Goal: Task Accomplishment & Management: Use online tool/utility

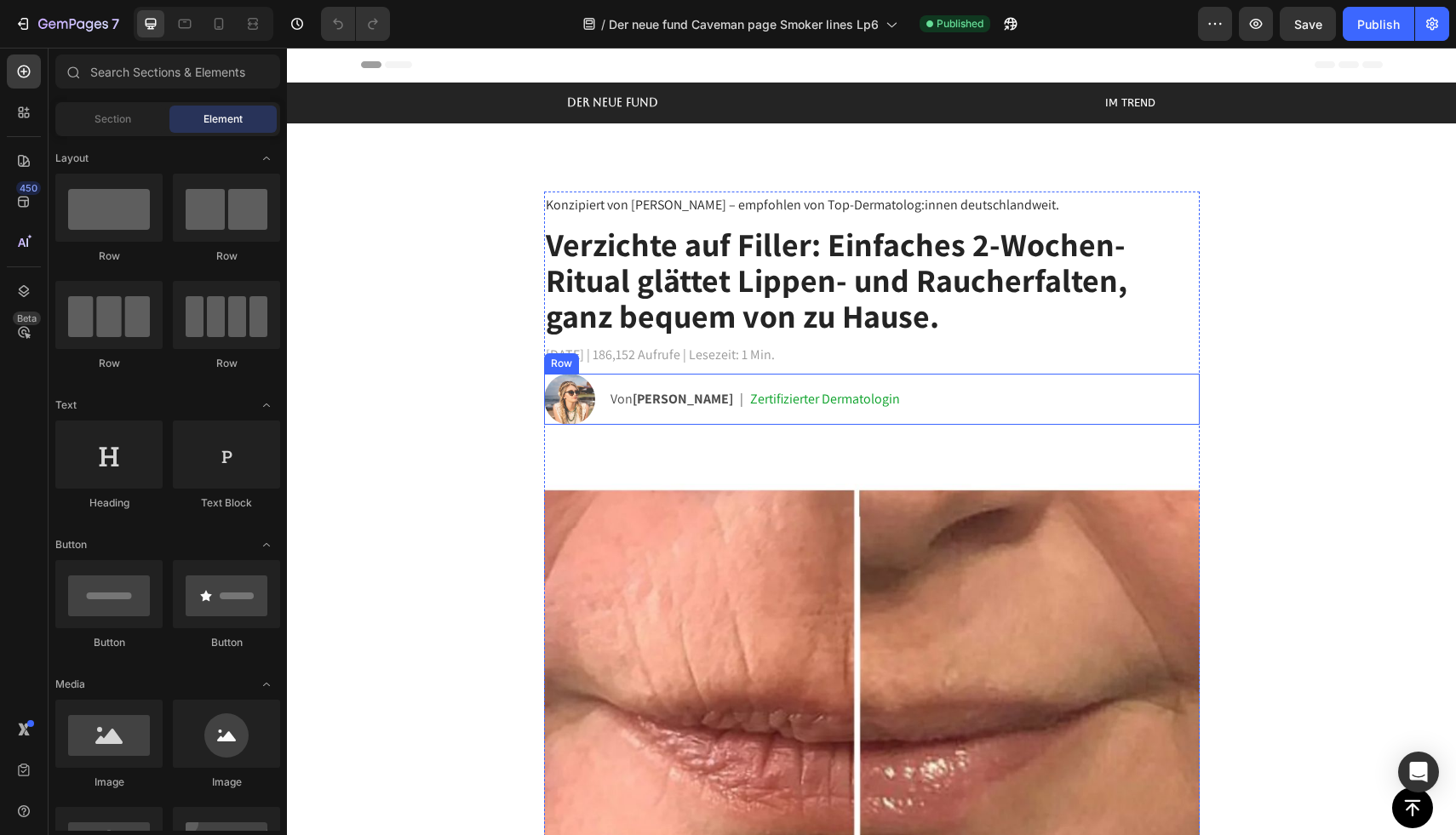
click at [569, 396] on img at bounding box center [569, 399] width 51 height 51
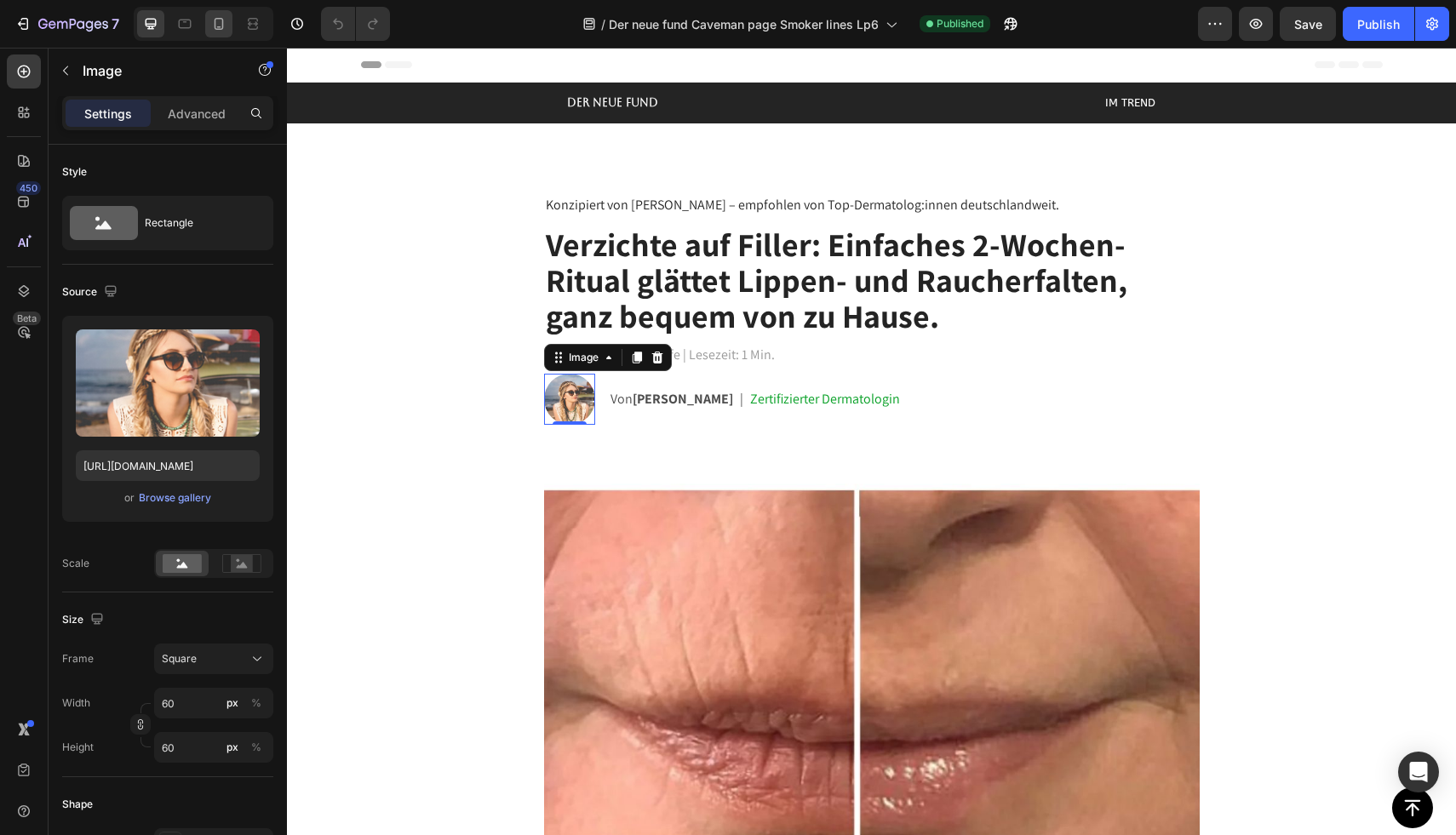
click at [221, 28] on icon at bounding box center [219, 23] width 10 height 12
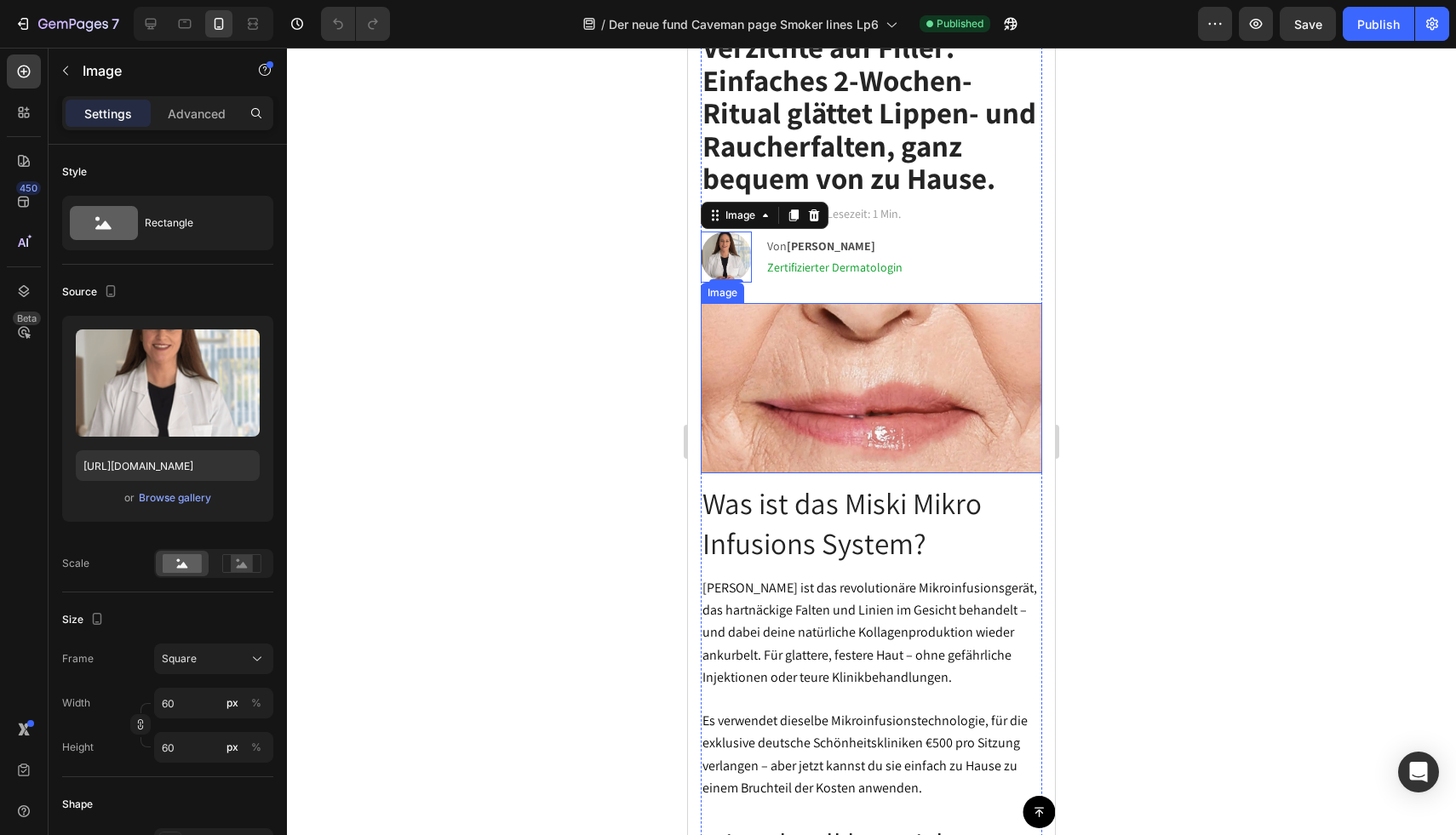
scroll to position [288, 0]
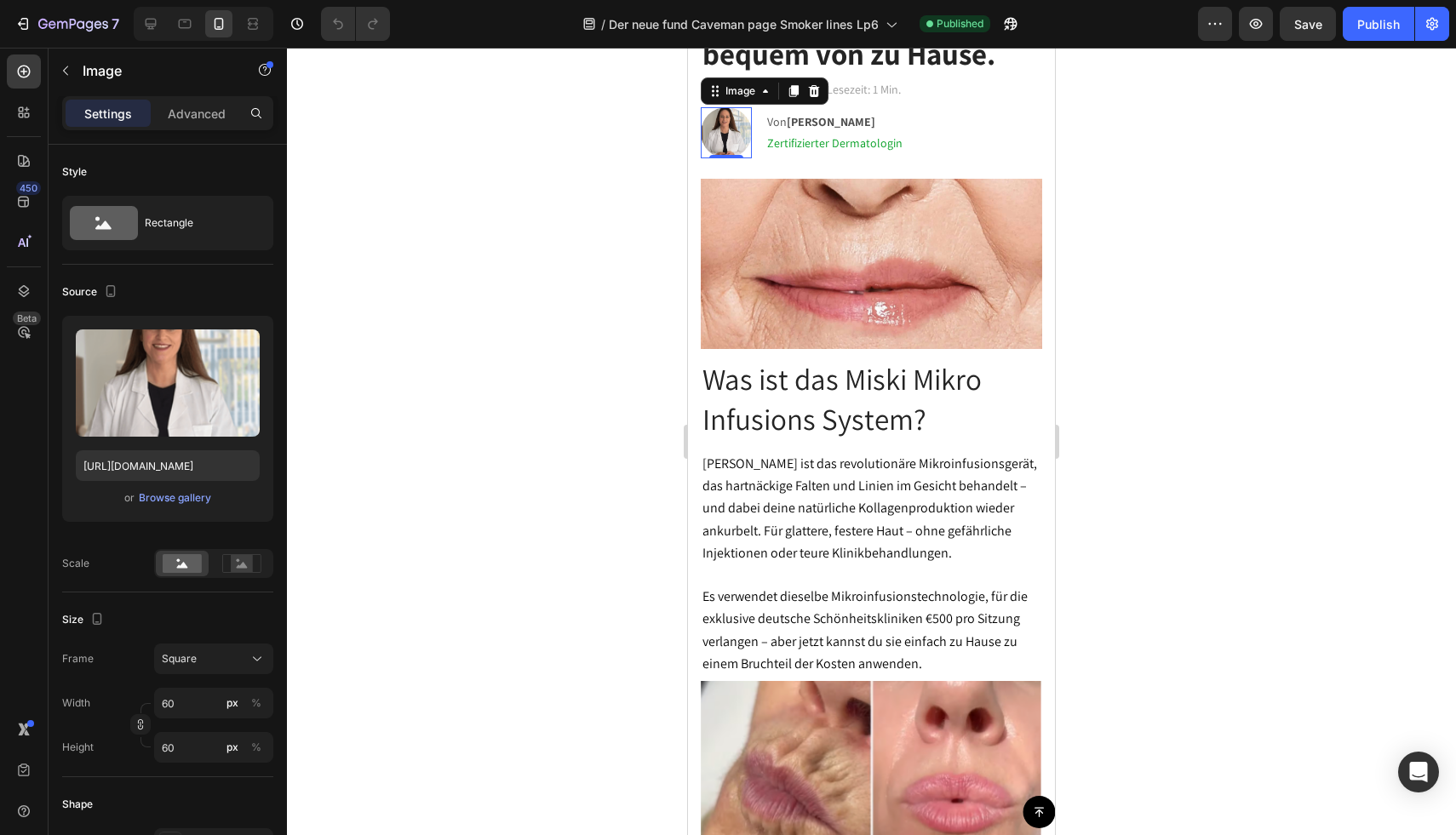
drag, startPoint x: 724, startPoint y: 138, endPoint x: 1374, endPoint y: 198, distance: 652.8
click at [724, 138] on img at bounding box center [726, 132] width 51 height 51
click at [149, 468] on input "[URL][DOMAIN_NAME]" at bounding box center [167, 466] width 184 height 30
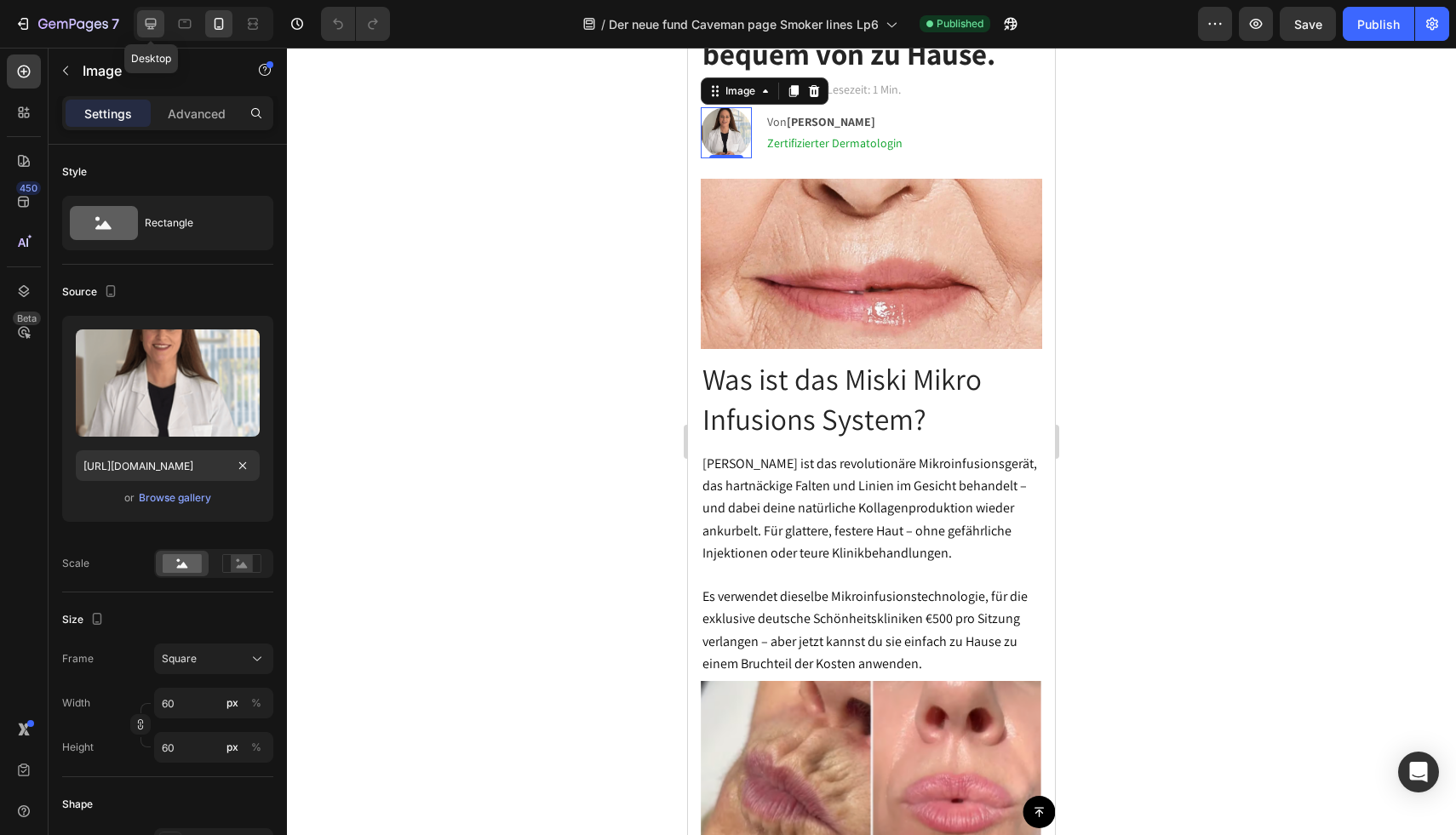
click at [153, 22] on icon at bounding box center [150, 23] width 17 height 17
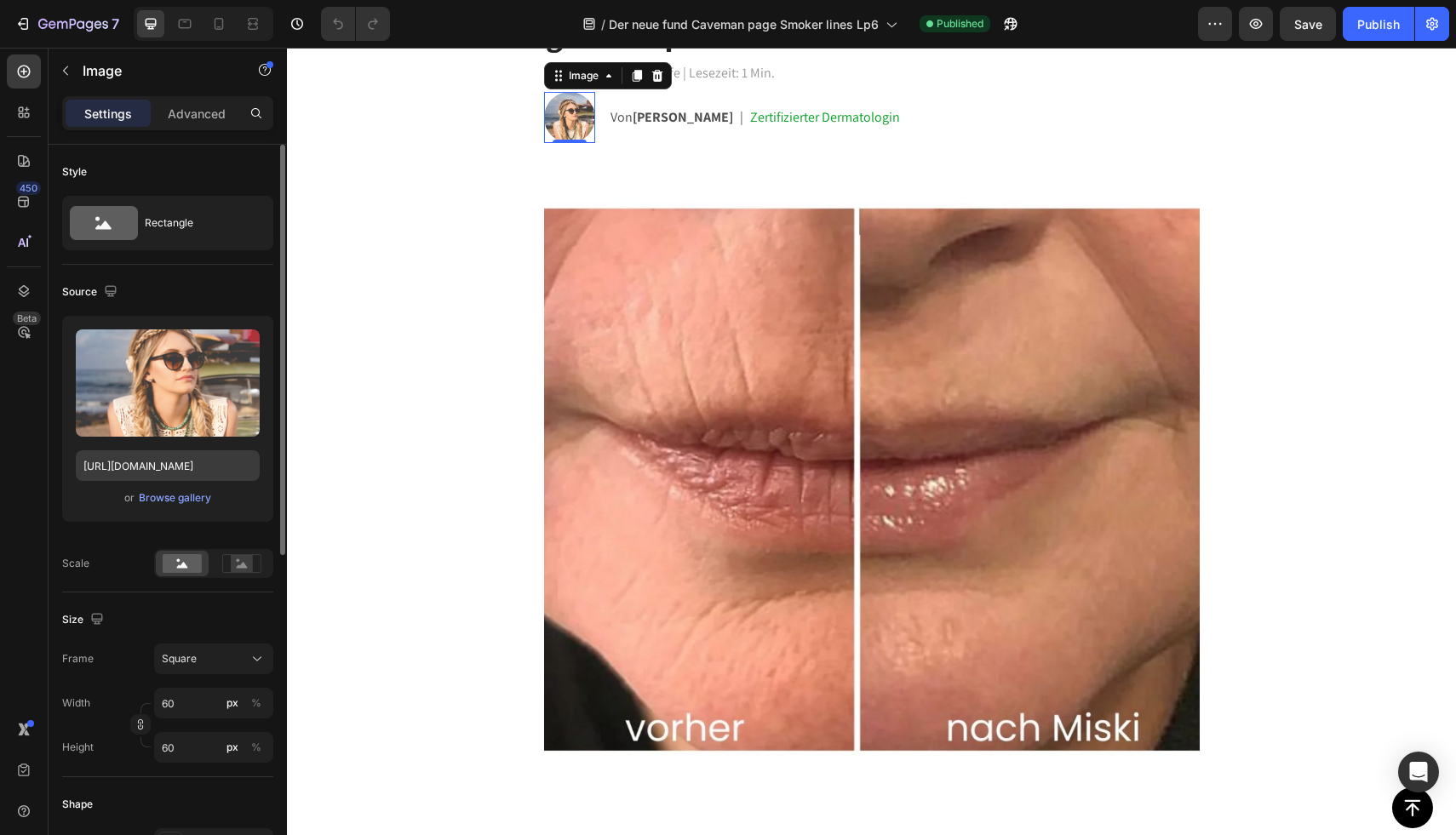
scroll to position [272, 0]
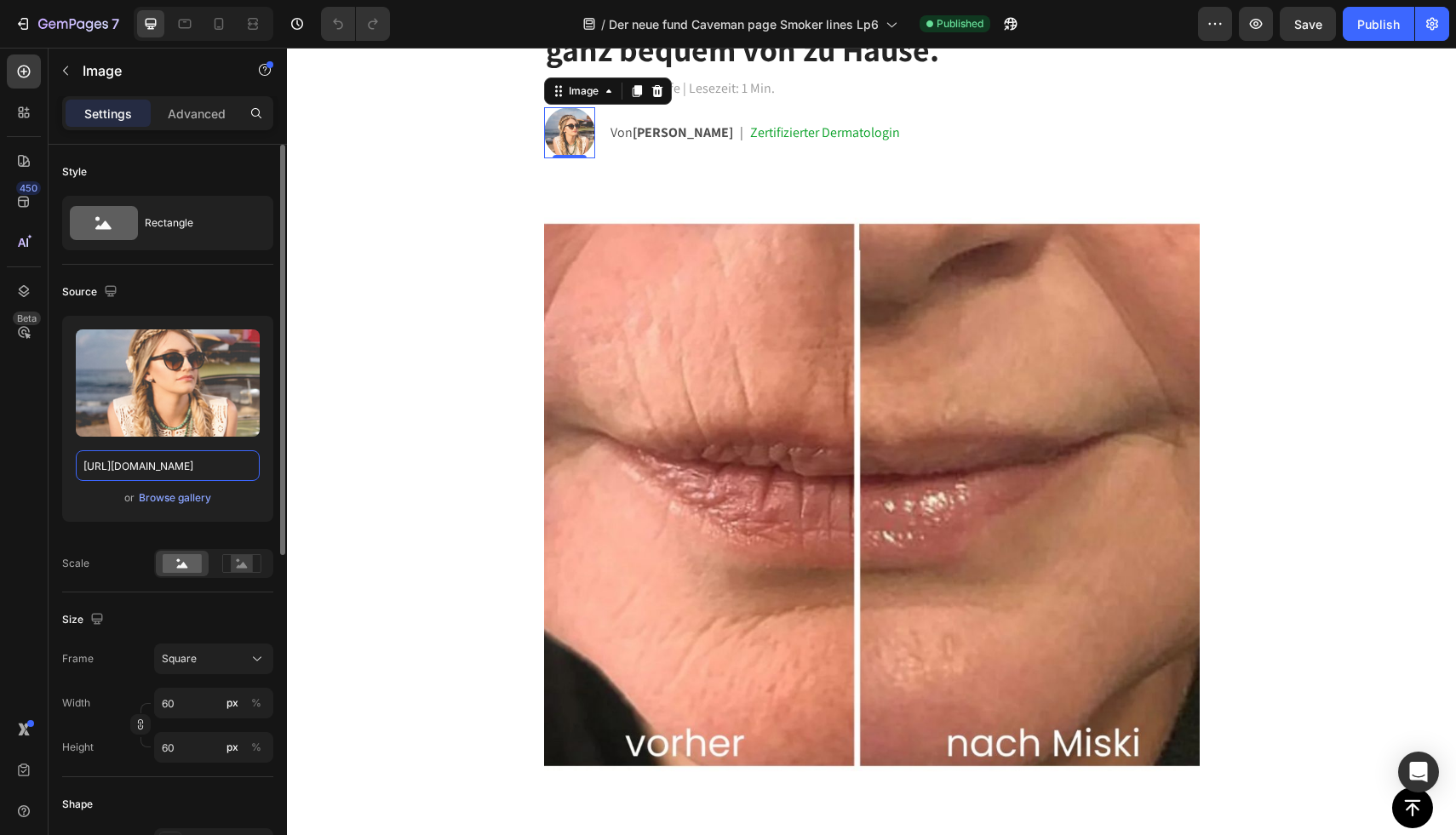
click at [157, 467] on input "[URL][DOMAIN_NAME]" at bounding box center [167, 466] width 184 height 30
paste input "0693/8433/9730/files/gempages_490596427446092657-68cbee0f-c03e-4082-a7d6-5d284c…"
type input "[URL][DOMAIN_NAME]"
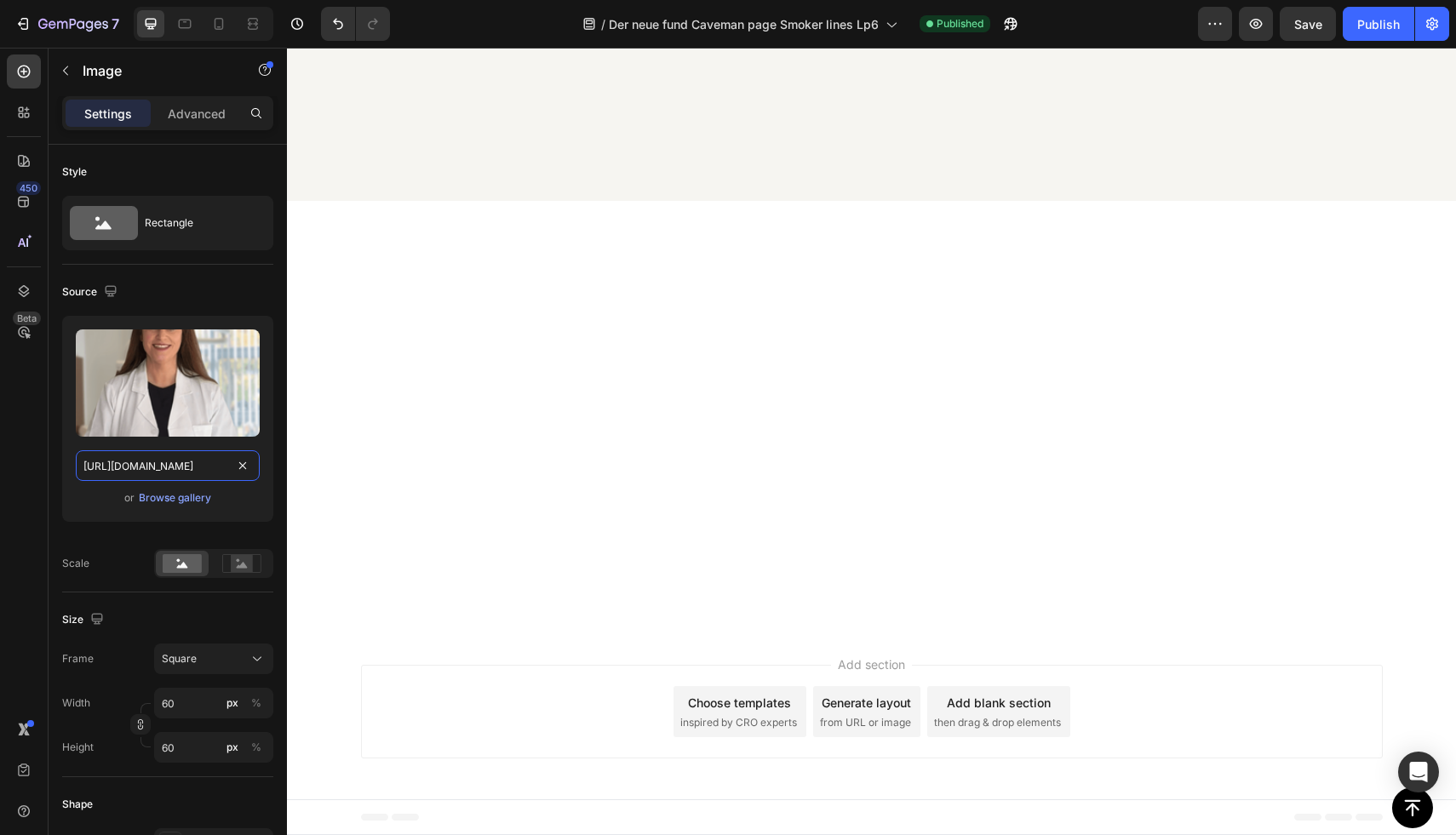
scroll to position [10970, 0]
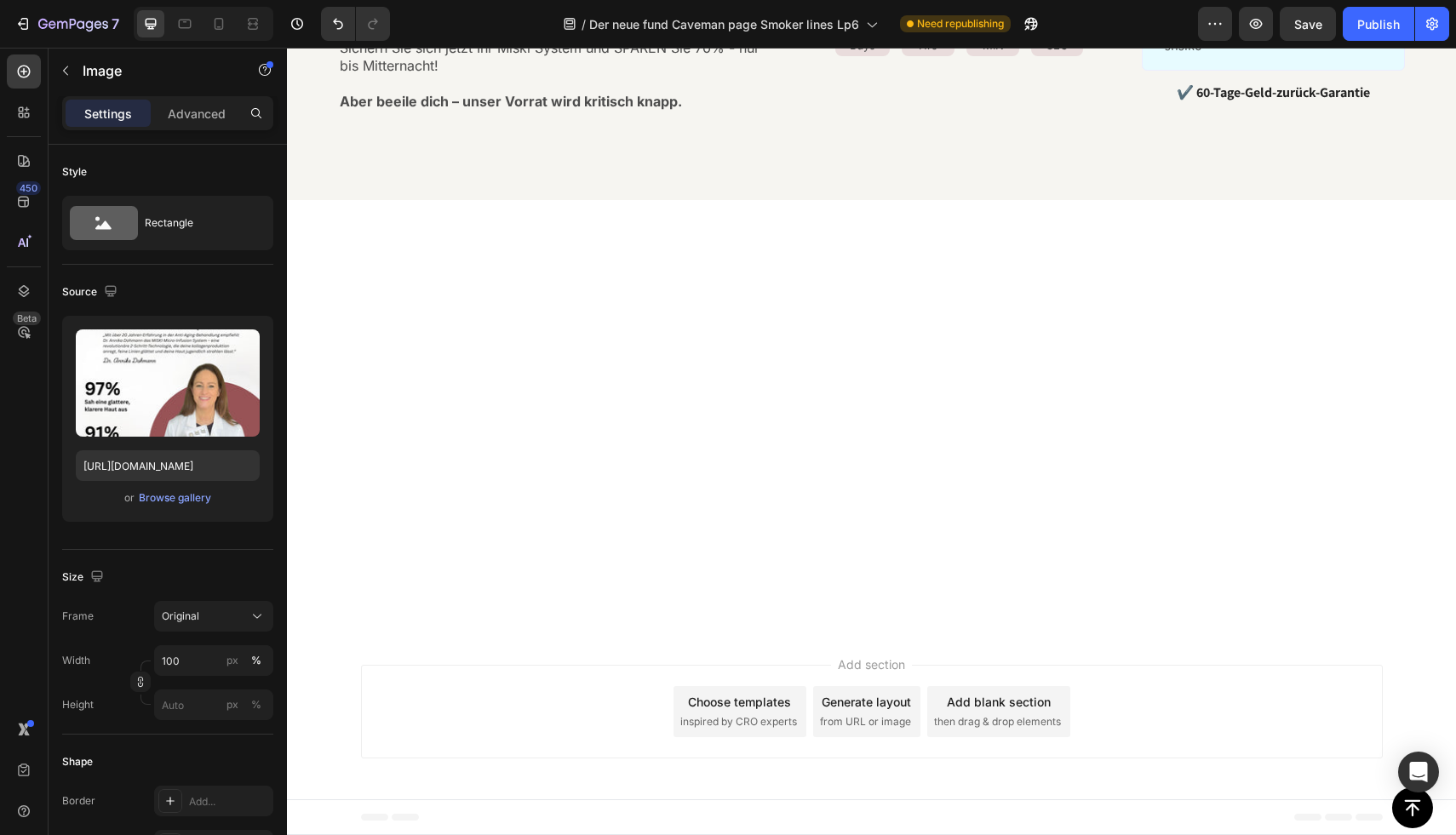
scroll to position [10971, 0]
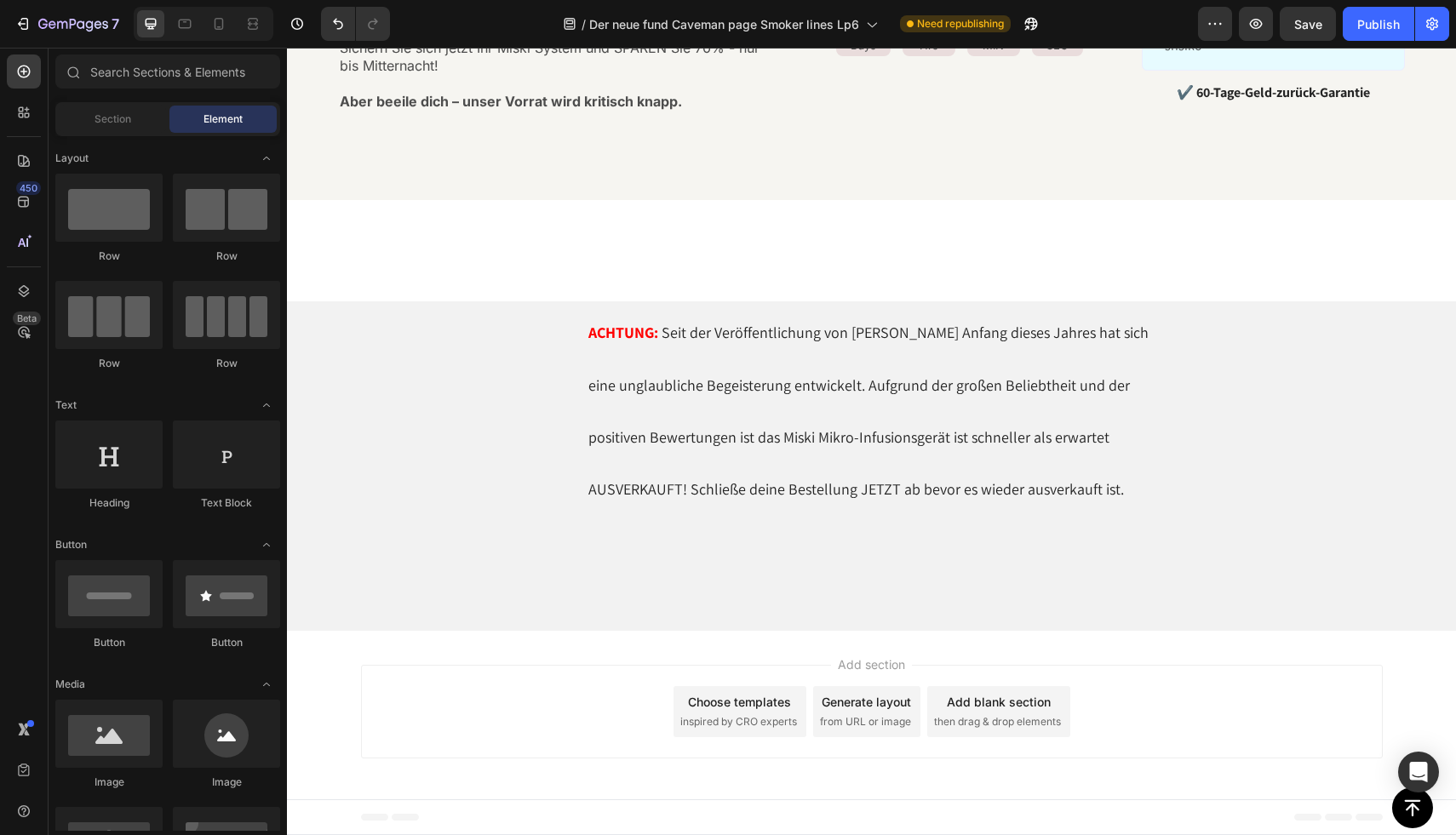
scroll to position [10876, 0]
click at [216, 34] on div at bounding box center [218, 23] width 28 height 28
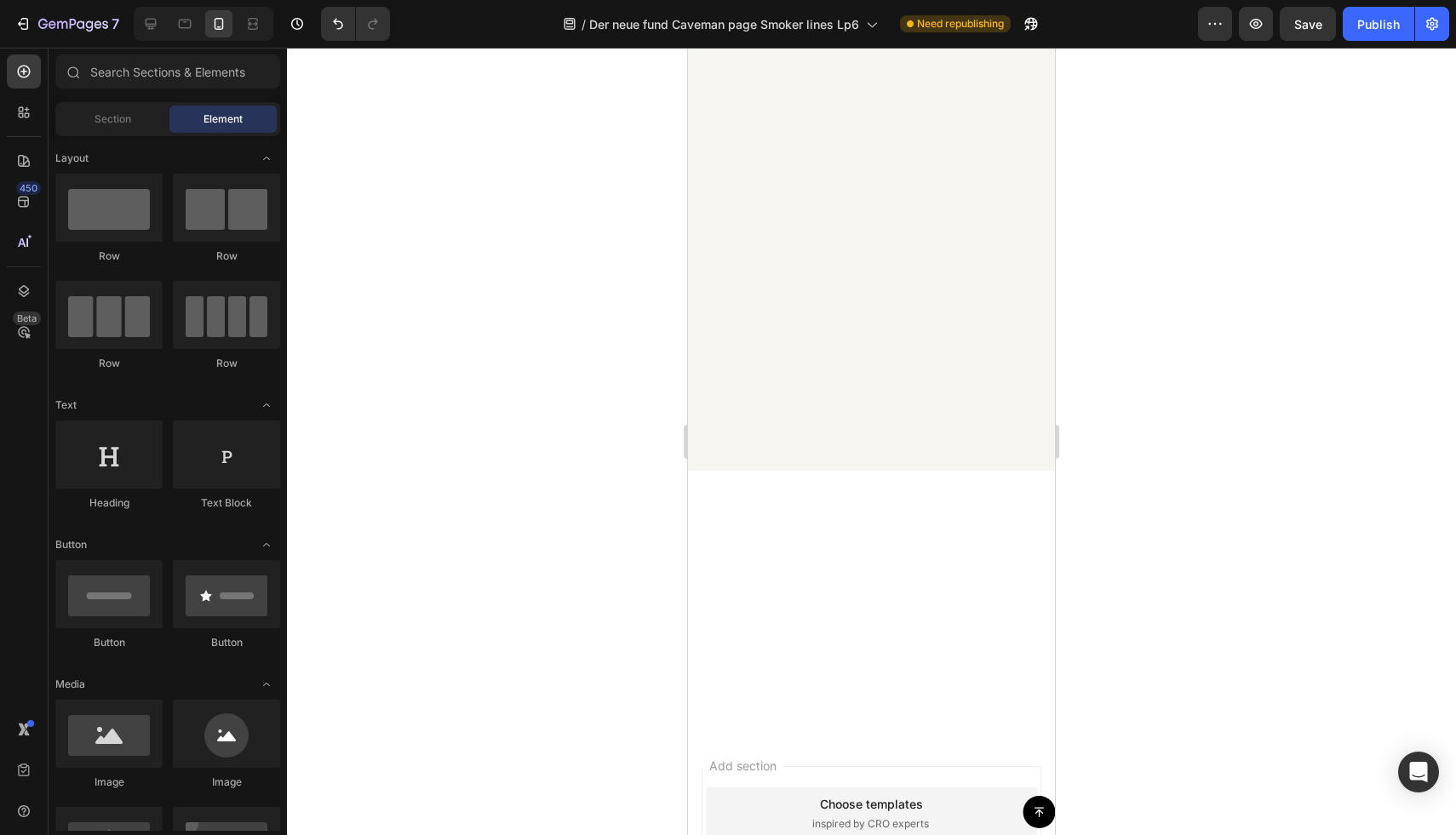
scroll to position [8949, 0]
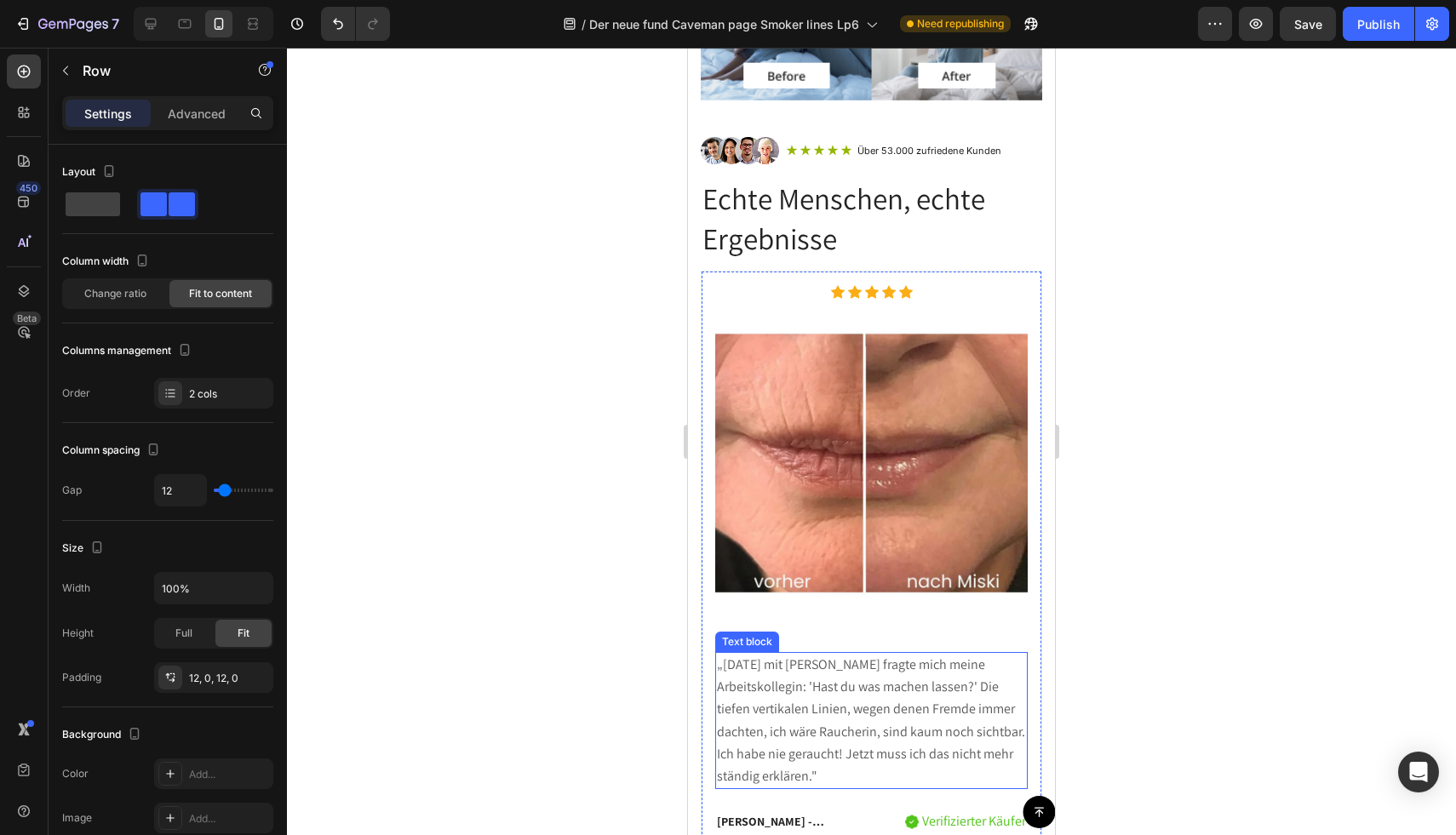
scroll to position [1859, 0]
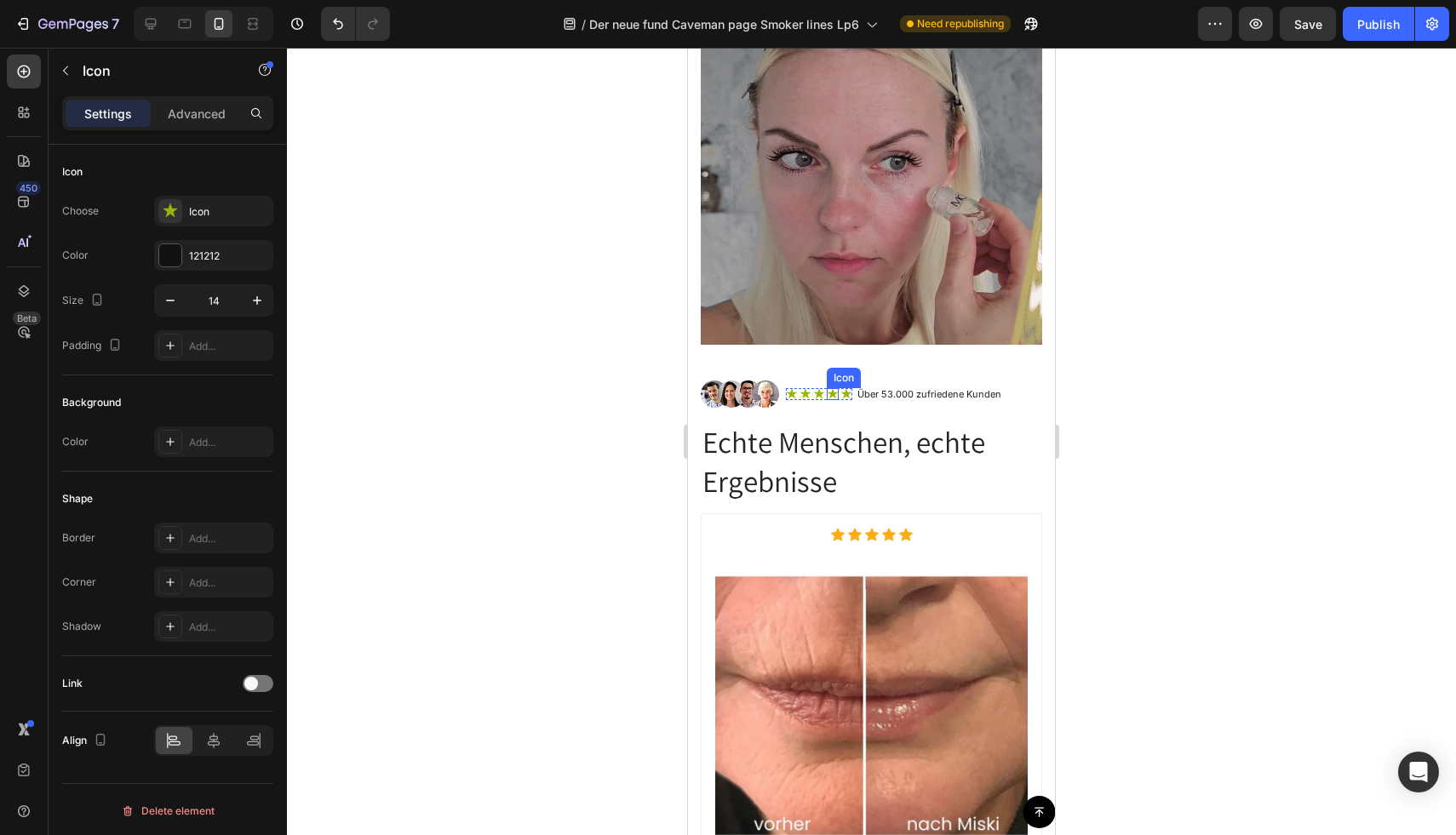
click at [832, 400] on div "Icon" at bounding box center [833, 393] width 12 height 12
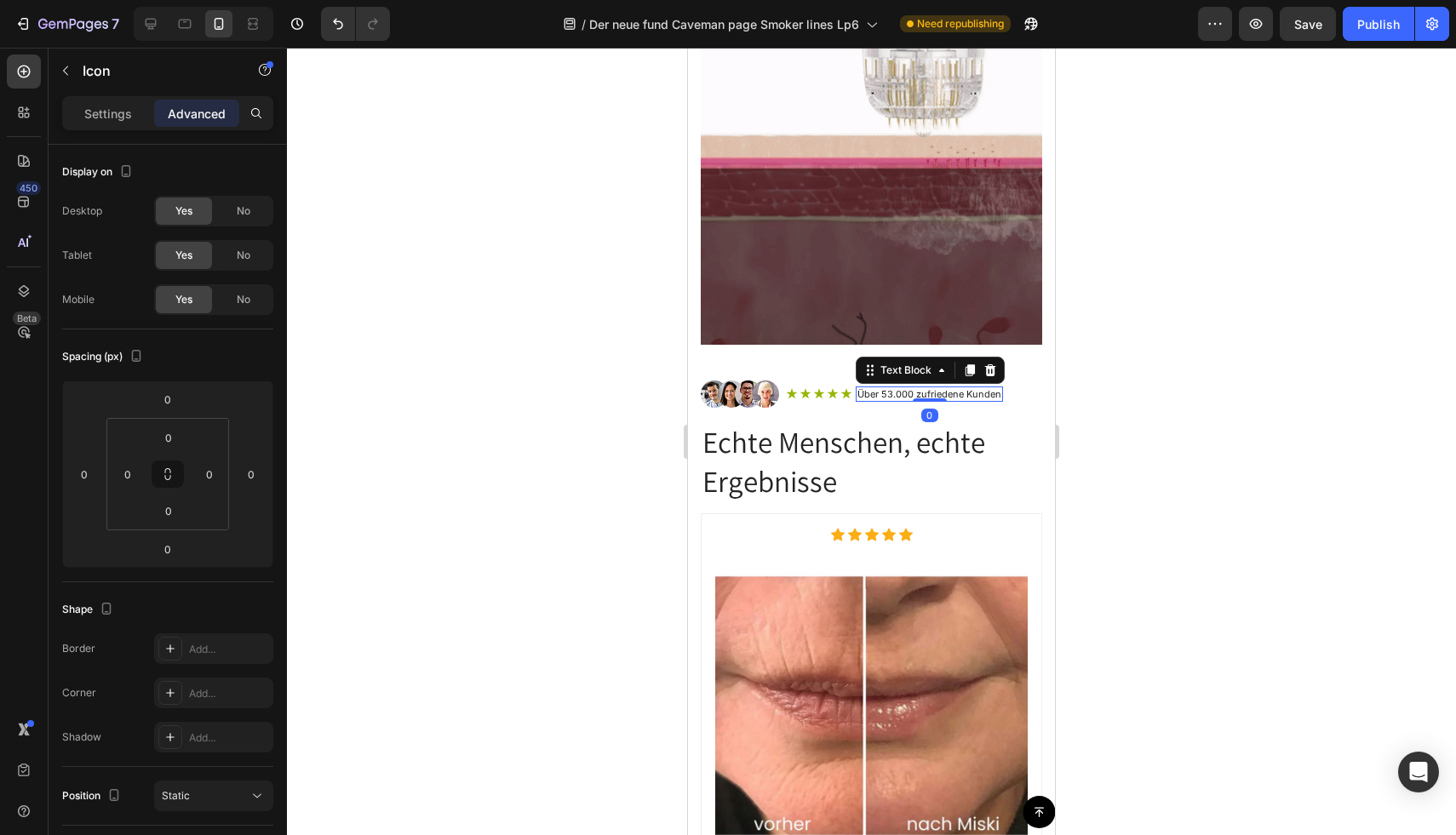
click at [899, 400] on p "Über 53.000 zufriedene Kunden" at bounding box center [930, 393] width 144 height 12
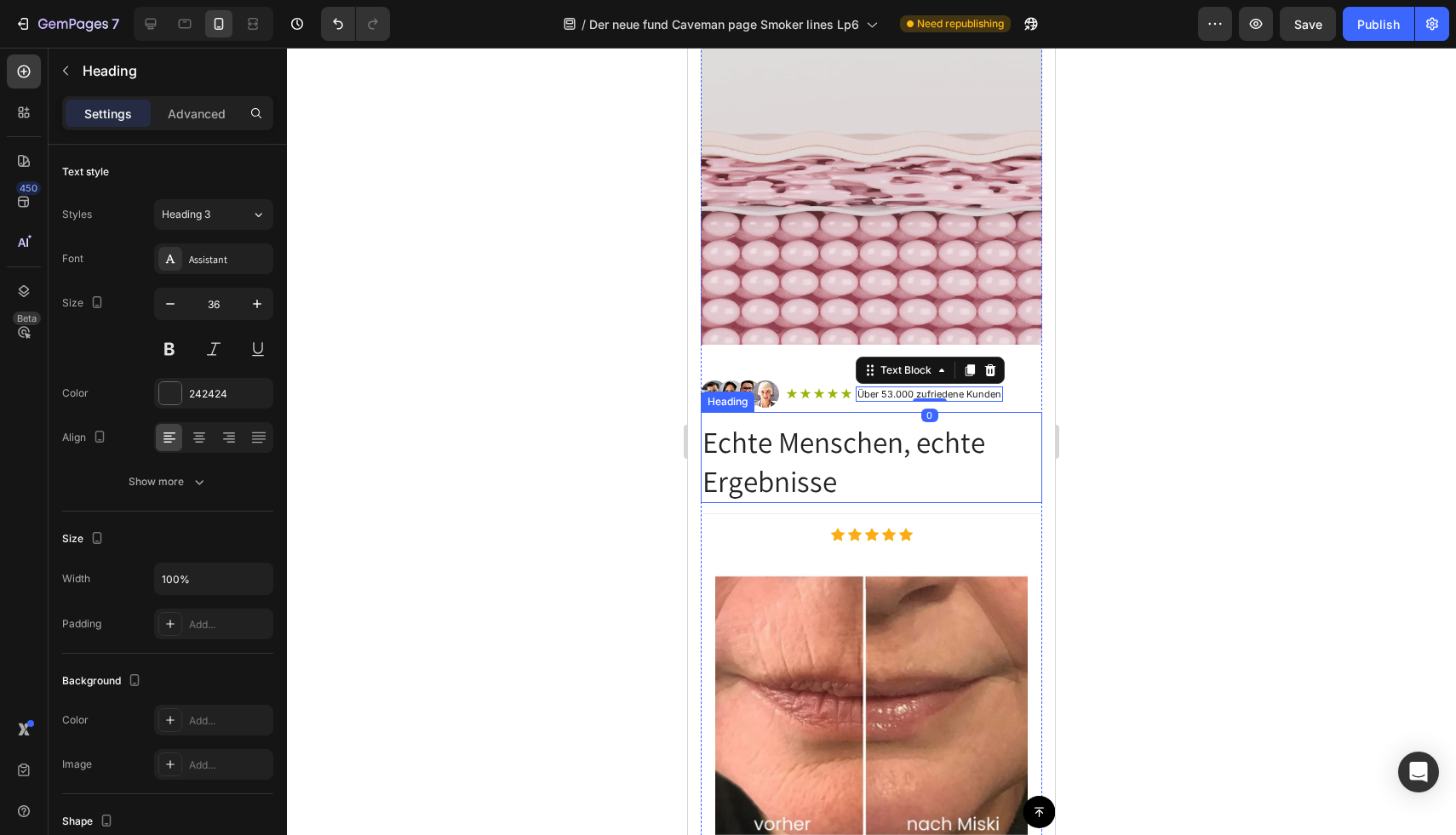
click at [881, 432] on div "Echte Menschen, echte Ergebnisse Heading" at bounding box center [871, 458] width 341 height 92
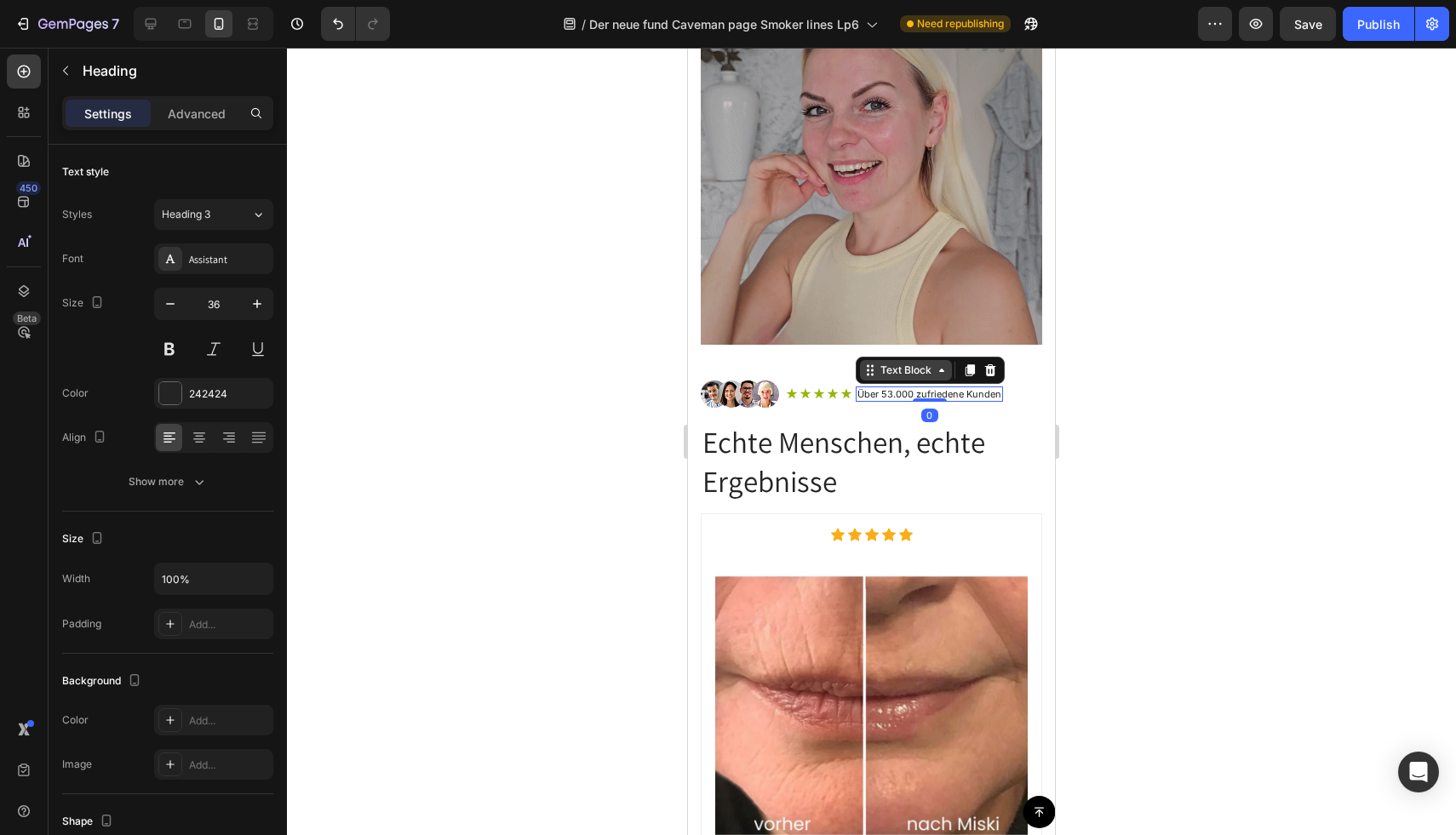
click at [887, 384] on div "Text Block" at bounding box center [930, 370] width 149 height 28
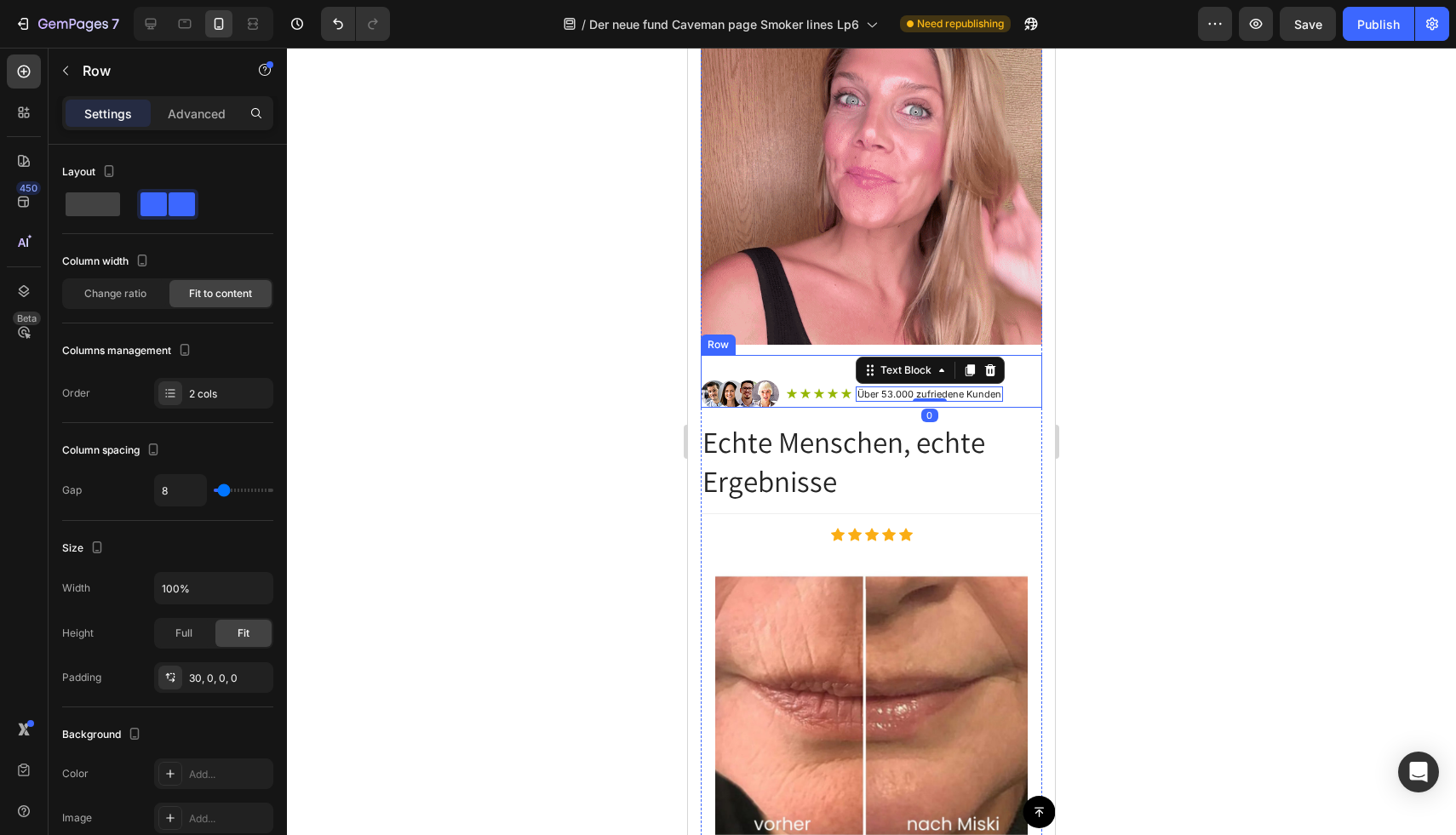
click at [785, 394] on div "Image Icon Icon Icon Icon Icon Icon List Über 53.000 zufriedene Kunden Text Blo…" at bounding box center [871, 381] width 341 height 53
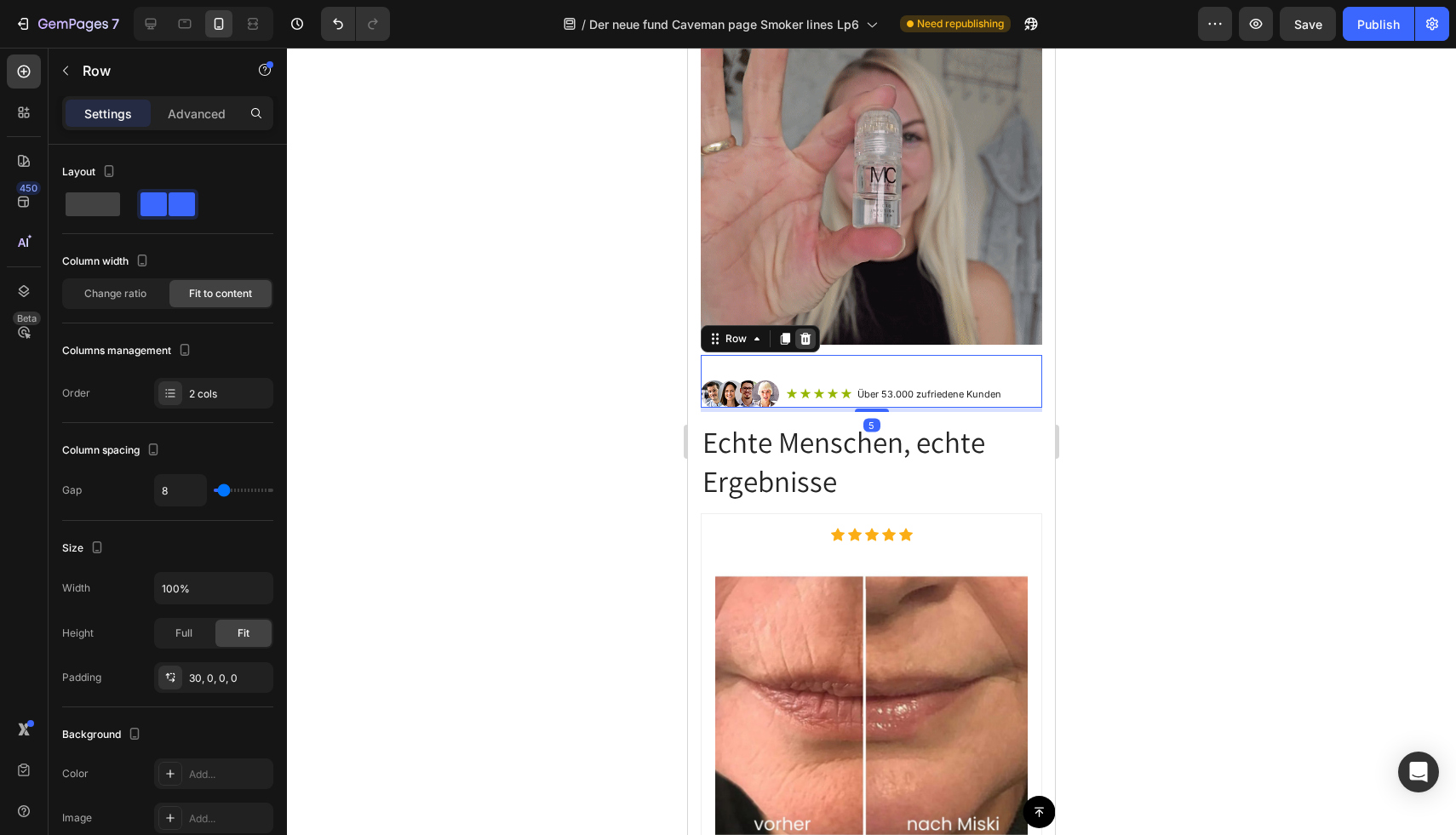
click at [805, 345] on icon at bounding box center [806, 338] width 11 height 12
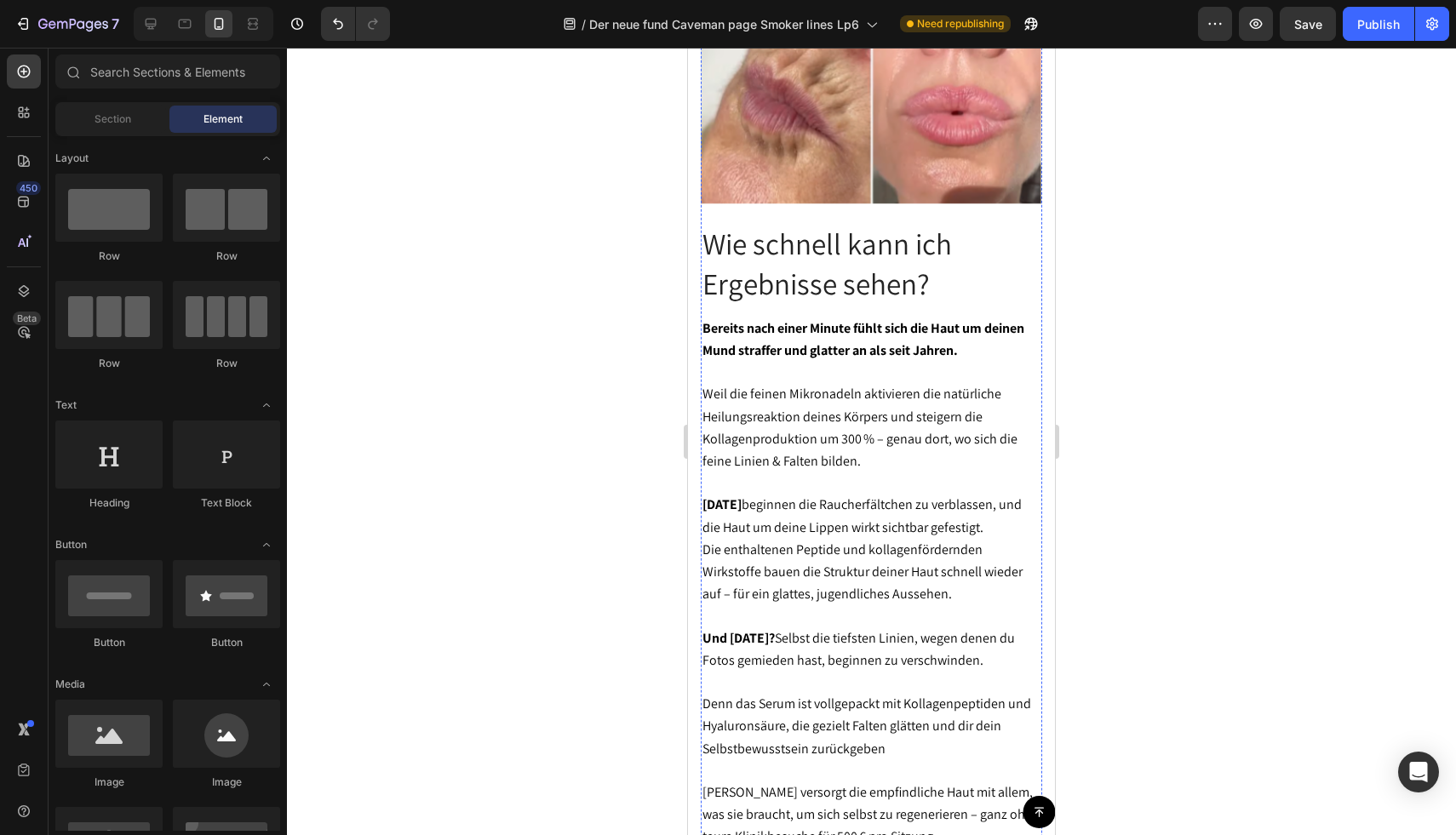
scroll to position [834, 0]
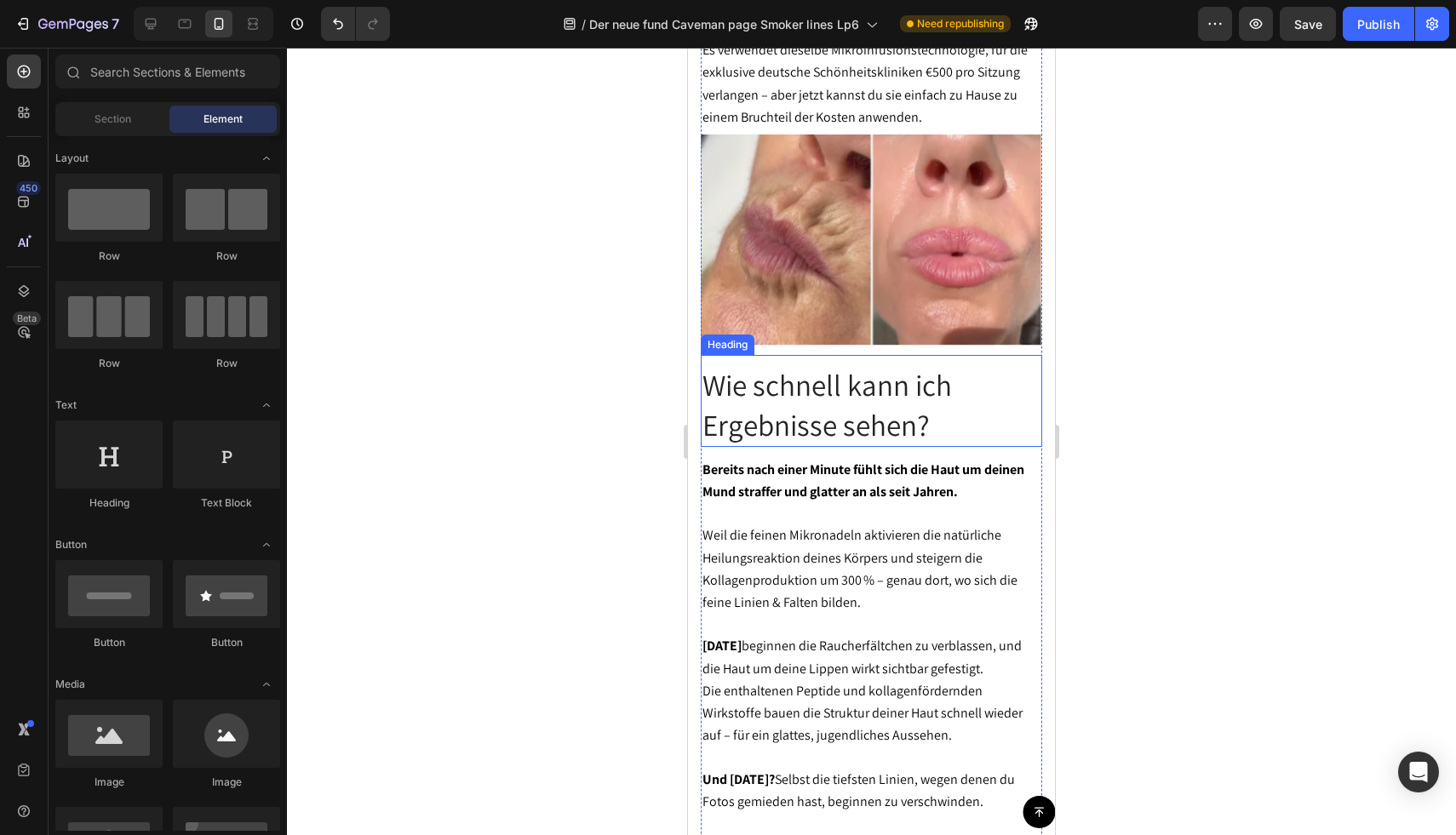
click at [899, 413] on span "Wie schnell kann ich Ergebnisse sehen?" at bounding box center [827, 404] width 249 height 79
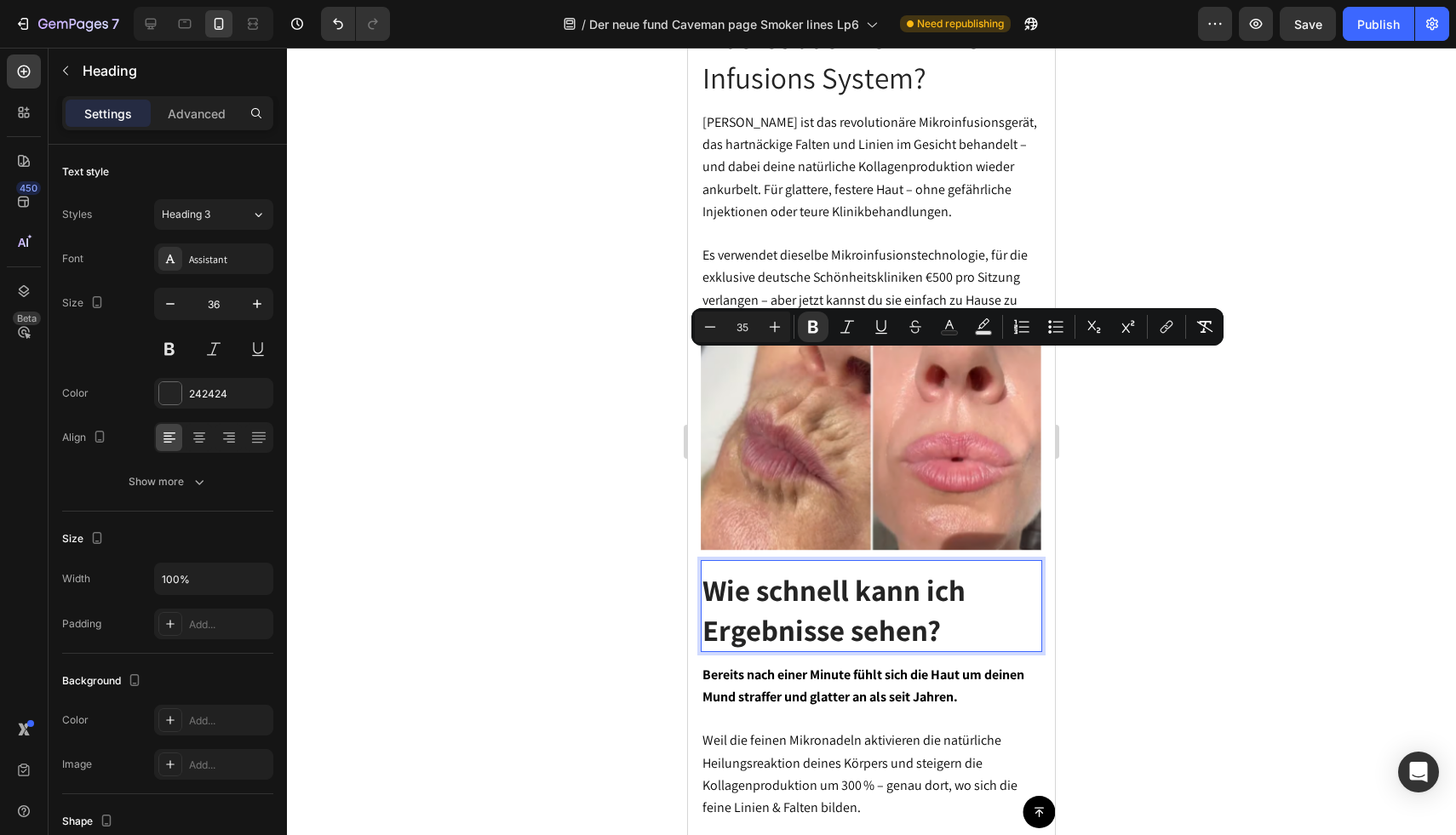
scroll to position [349, 0]
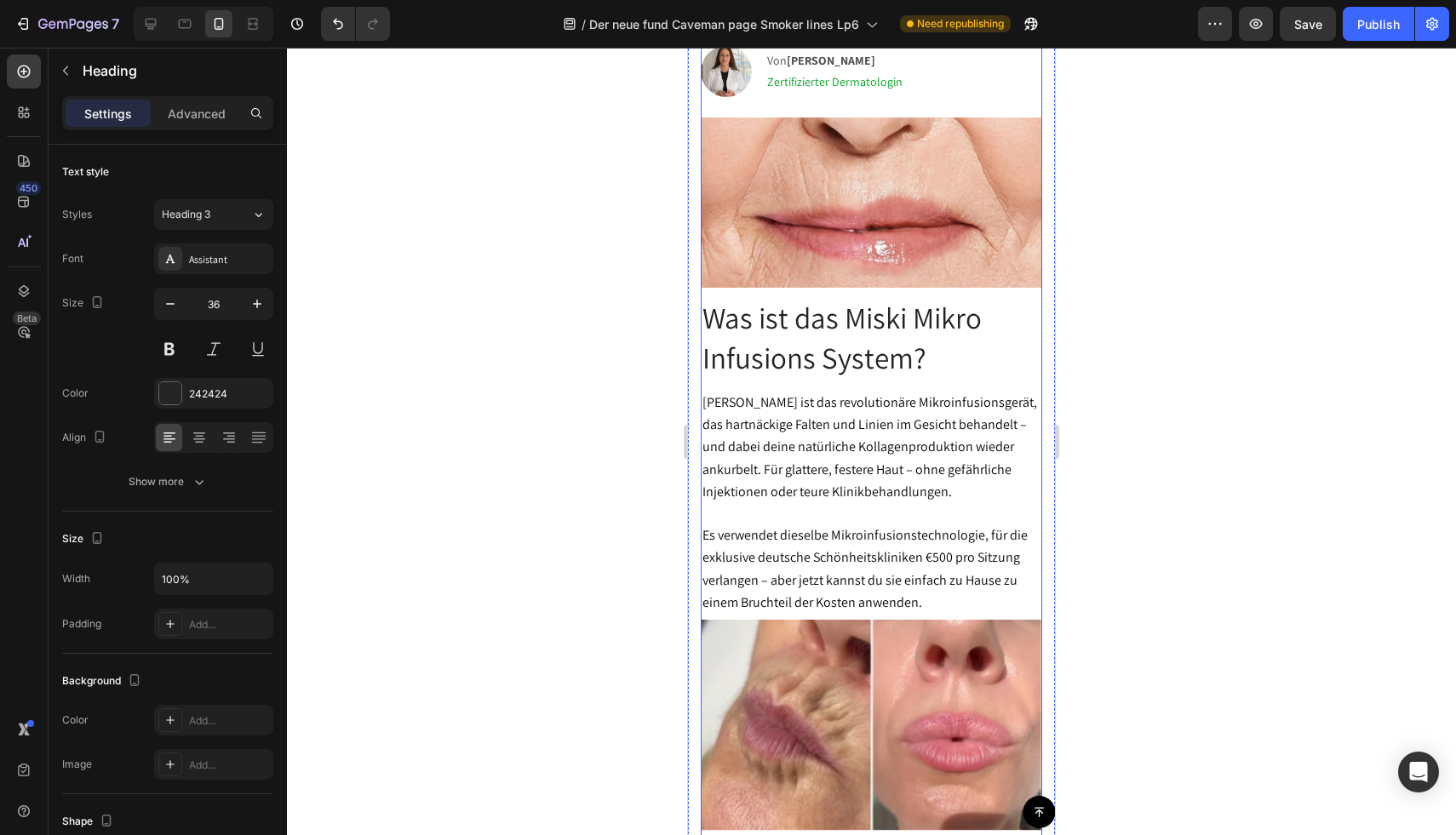
click at [906, 347] on span "Was ist das Miski Mikro Infusions System?" at bounding box center [842, 337] width 280 height 79
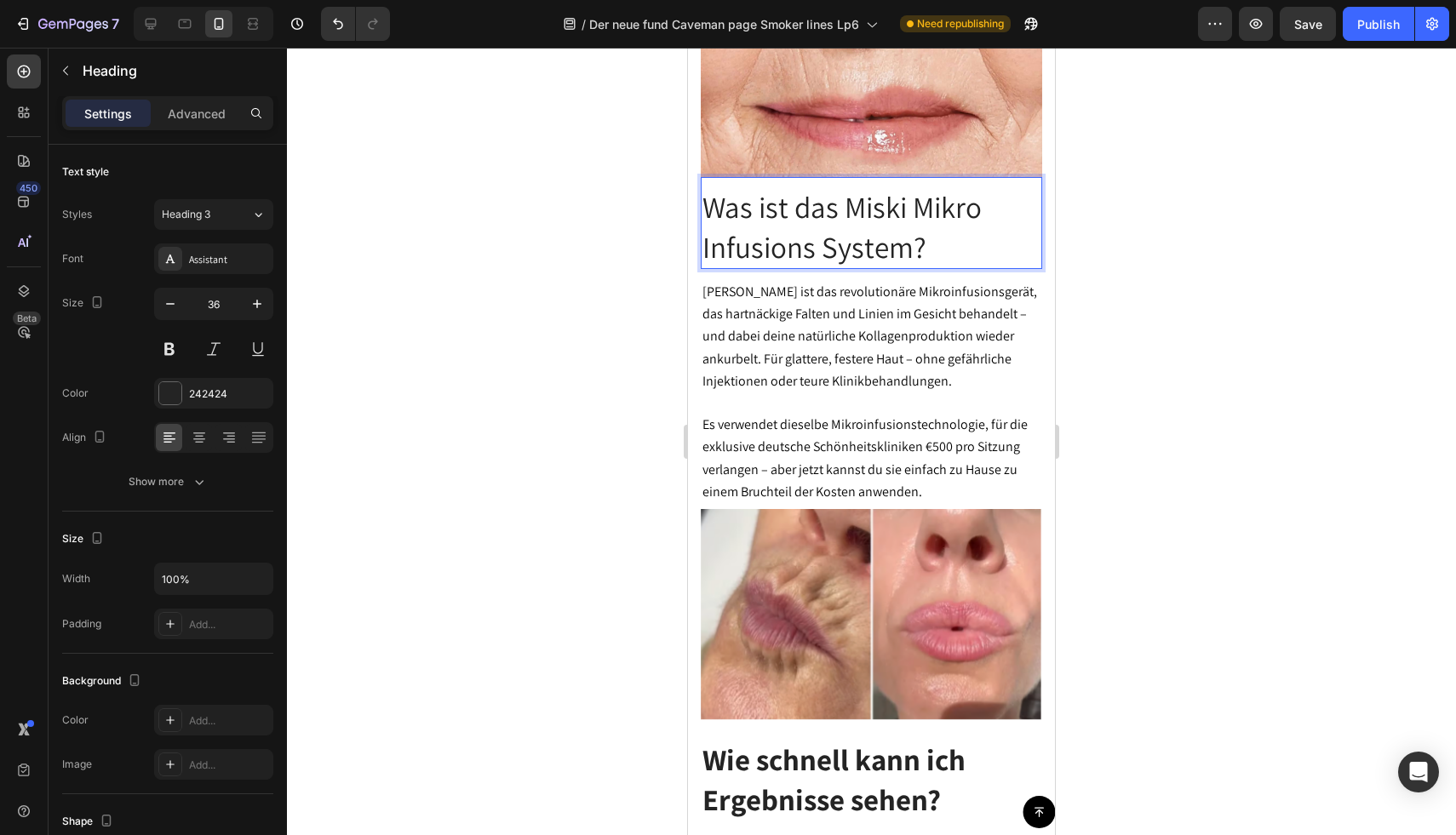
scroll to position [717, 0]
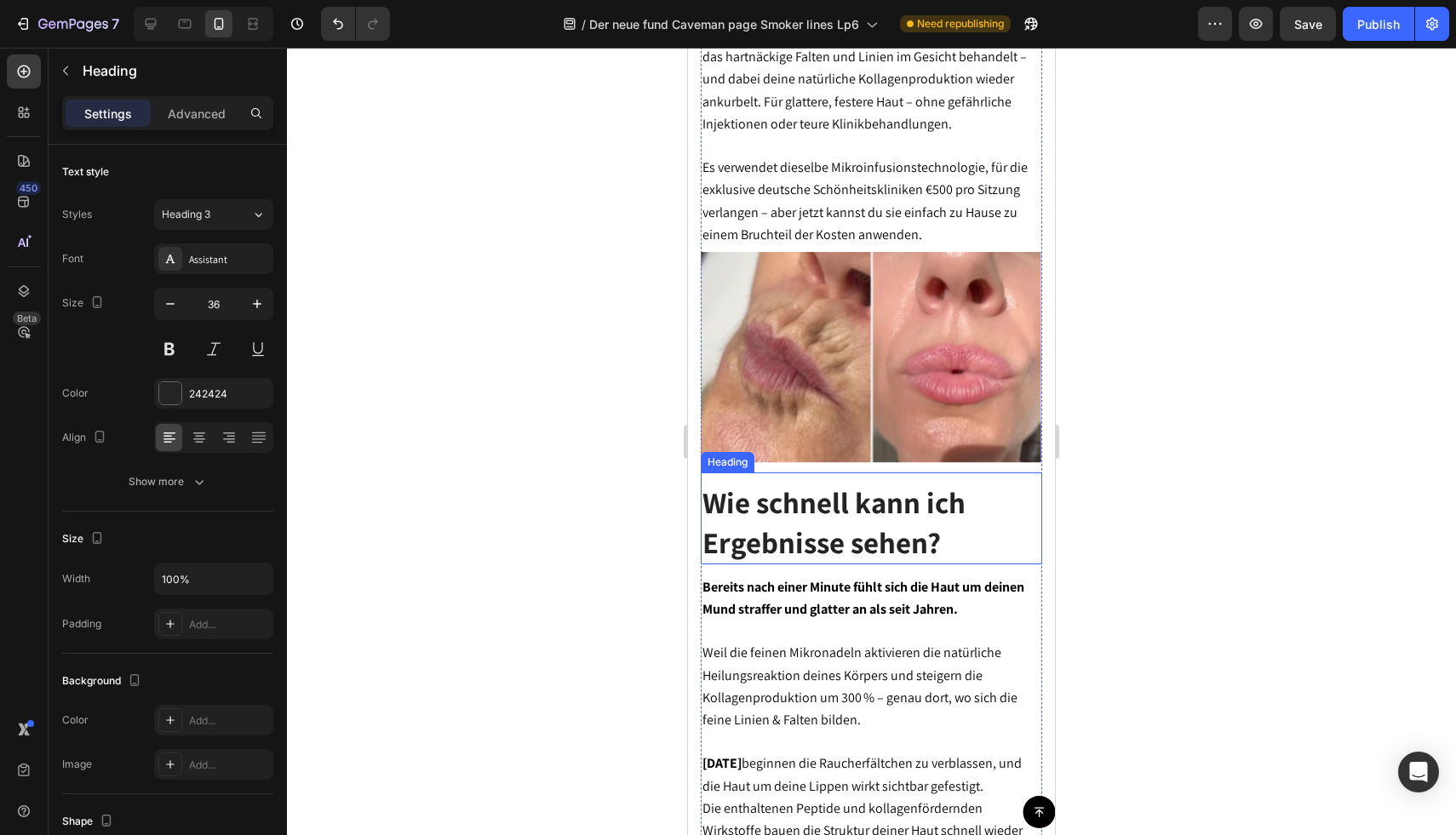
click at [849, 482] on strong "Wie schnell kann ich Ergebnisse sehen?" at bounding box center [834, 522] width 264 height 79
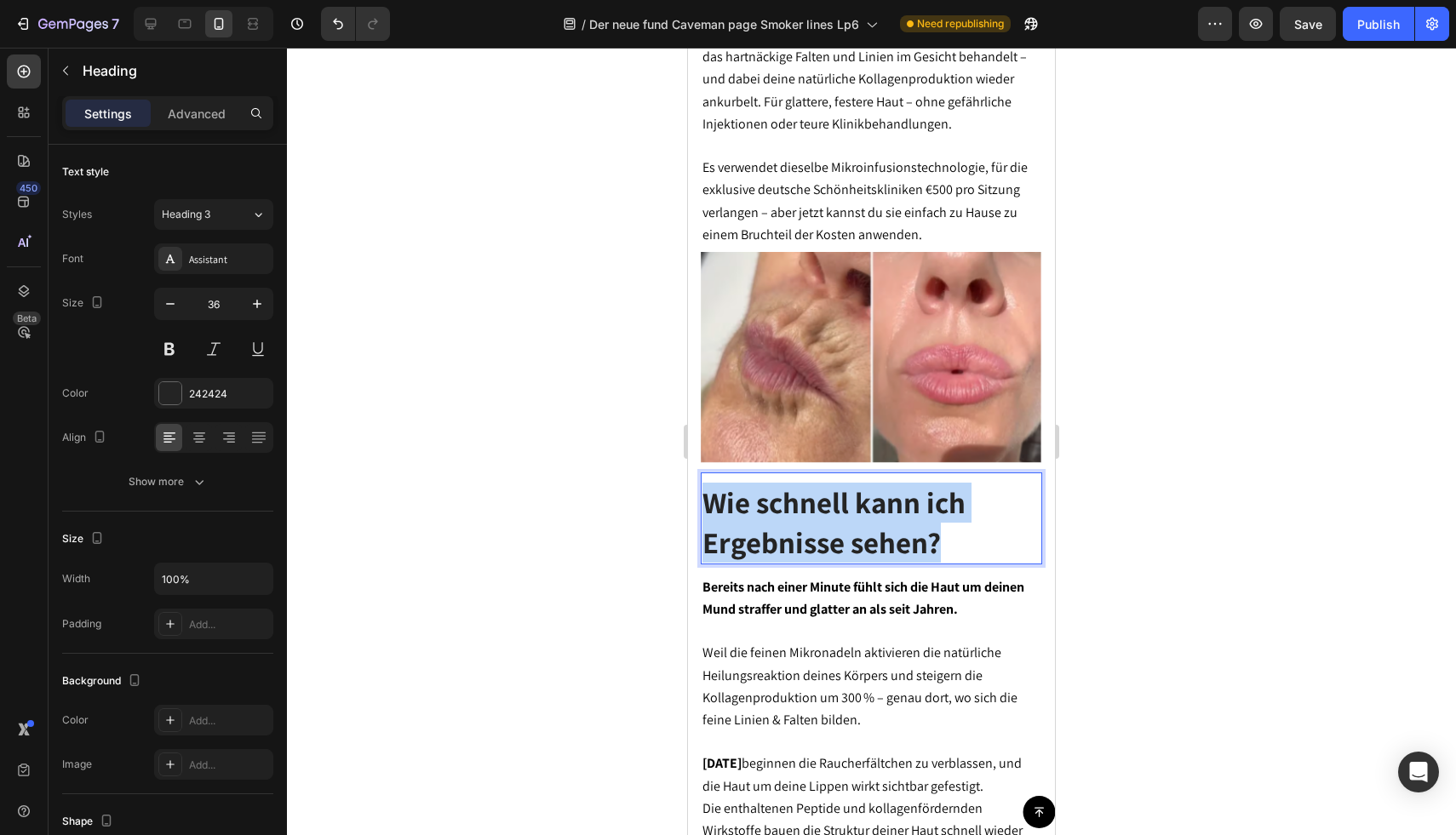
click at [849, 482] on strong "Wie schnell kann ich Ergebnisse sehen?" at bounding box center [834, 522] width 264 height 79
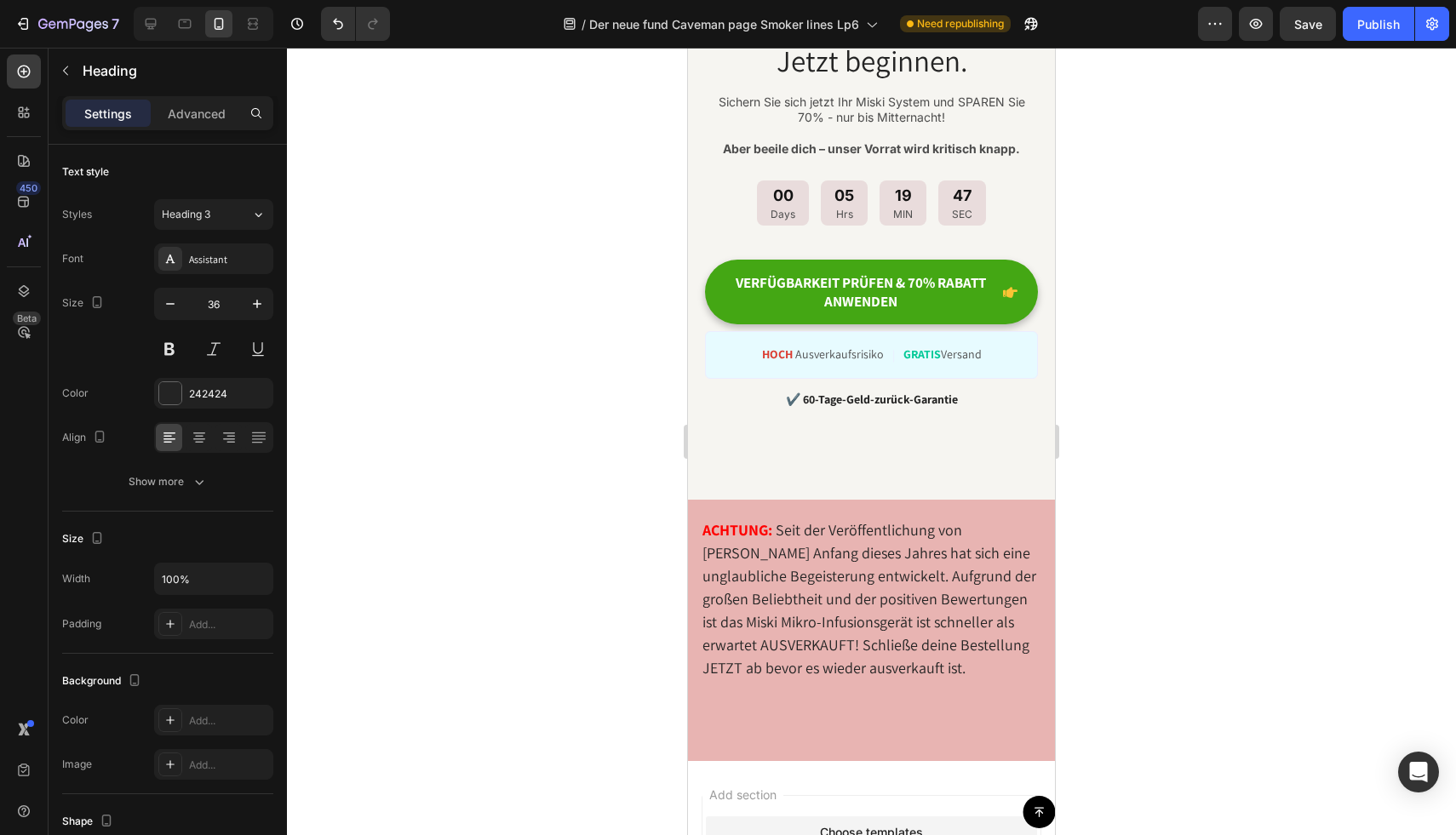
scroll to position [9802, 0]
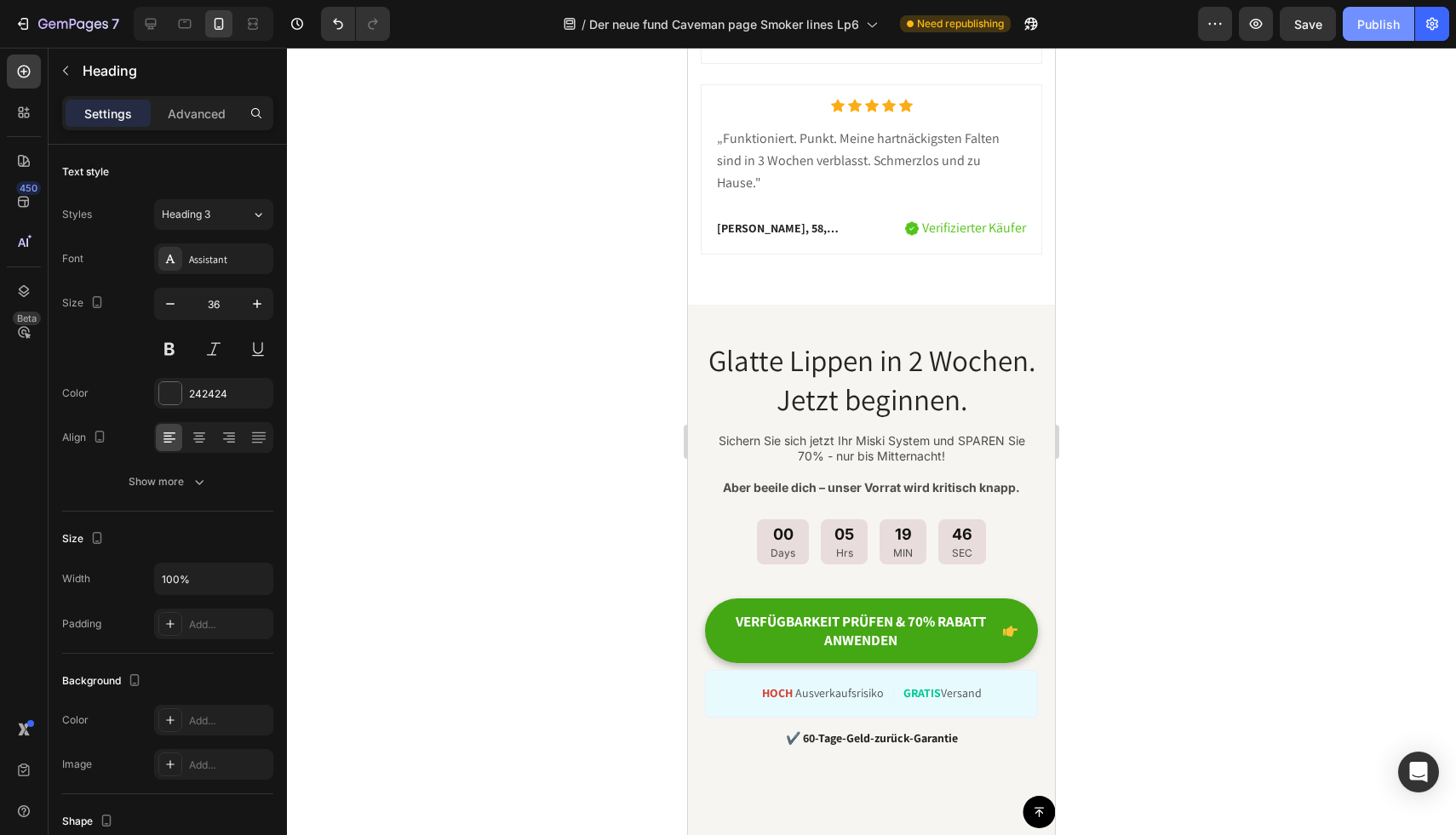
click at [1395, 28] on div "Publish" at bounding box center [1379, 24] width 43 height 18
